Goal: Task Accomplishment & Management: Manage account settings

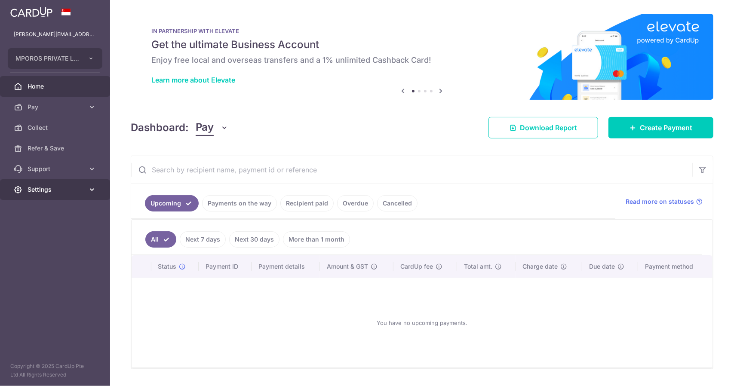
click at [46, 185] on span "Settings" at bounding box center [56, 189] width 57 height 9
click at [43, 232] on span "Logout" at bounding box center [56, 231] width 57 height 9
